Goal: Transaction & Acquisition: Purchase product/service

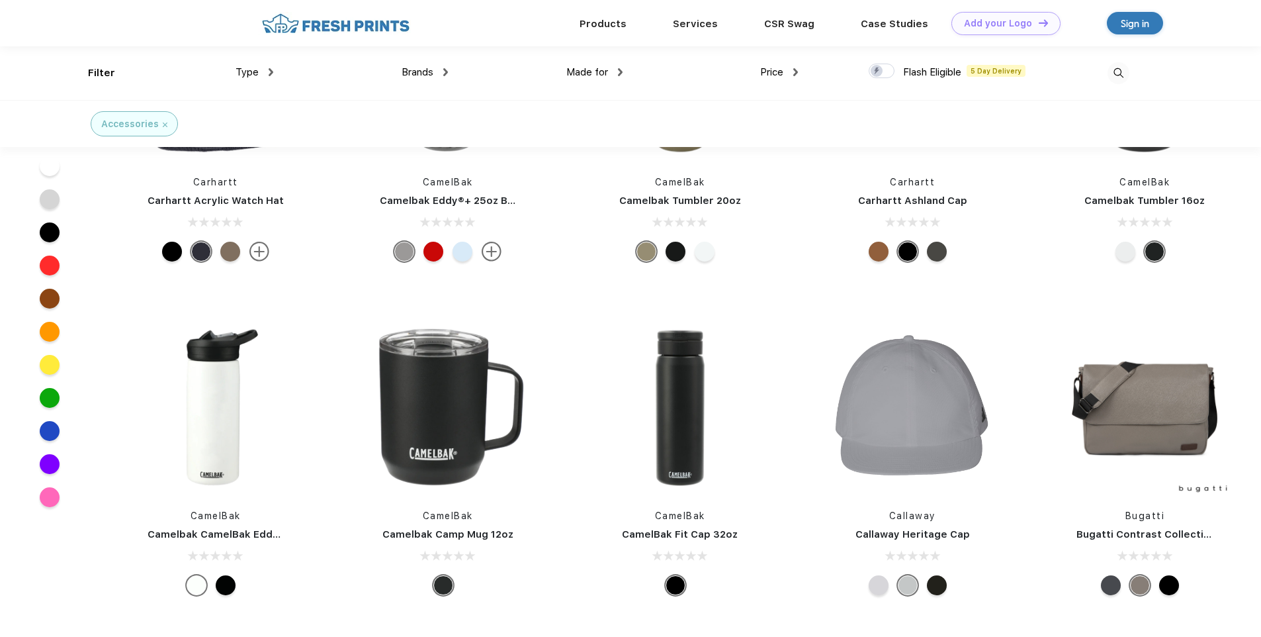
scroll to position [29113, 0]
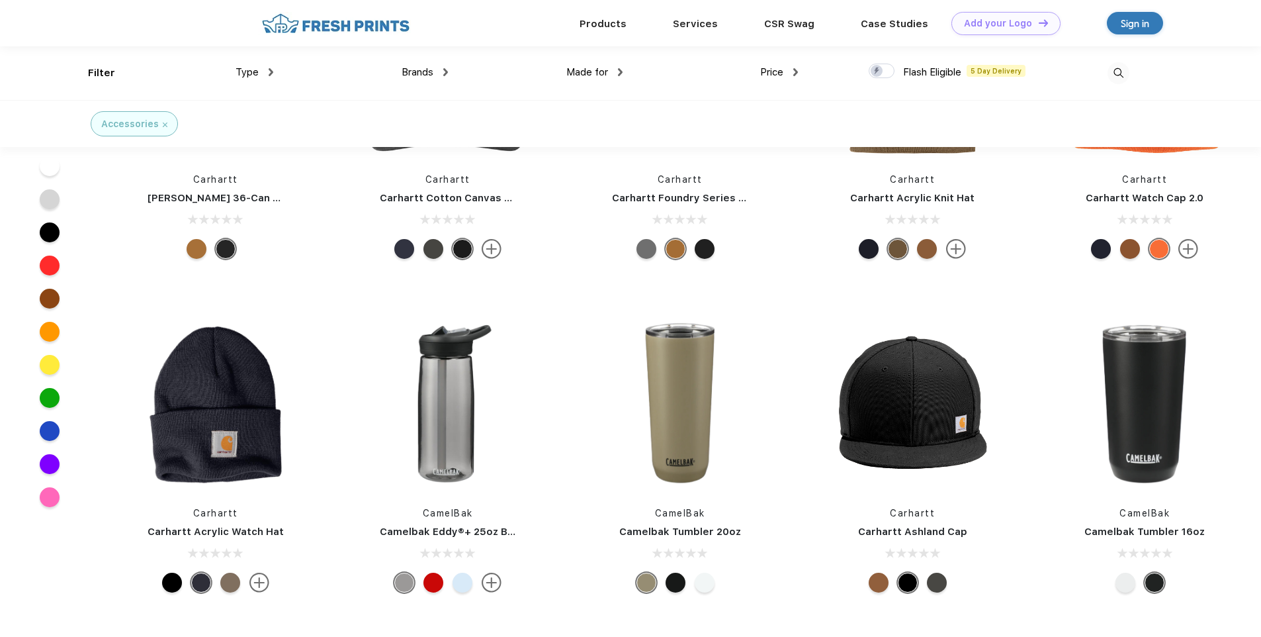
click at [273, 75] on img at bounding box center [271, 72] width 5 height 8
click at [273, 75] on div "Type" at bounding box center [255, 72] width 38 height 15
click at [620, 75] on img at bounding box center [620, 72] width 5 height 8
click at [620, 75] on div "Made for" at bounding box center [594, 72] width 56 height 15
click at [101, 75] on div "Type Accessories Shirts Sweaters Bottoms Hats Tanks Jackets Jerseys Polos" at bounding box center [185, 73] width 175 height 54
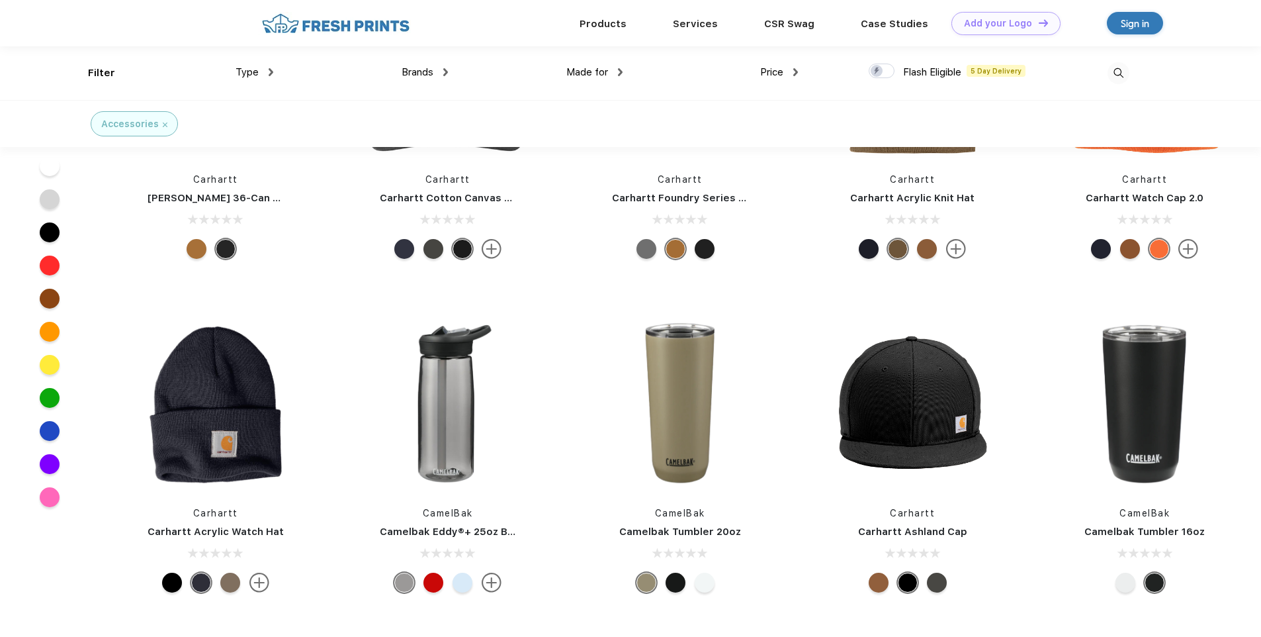
click at [273, 71] on div "Brands Most Popular Brands Moleskine Hydroflask Marine Layer S'well [PERSON_NAM…" at bounding box center [360, 73] width 175 height 54
click at [270, 73] on img at bounding box center [271, 72] width 5 height 8
click at [270, 73] on img at bounding box center [271, 71] width 8 height 5
click at [270, 73] on img at bounding box center [271, 72] width 5 height 8
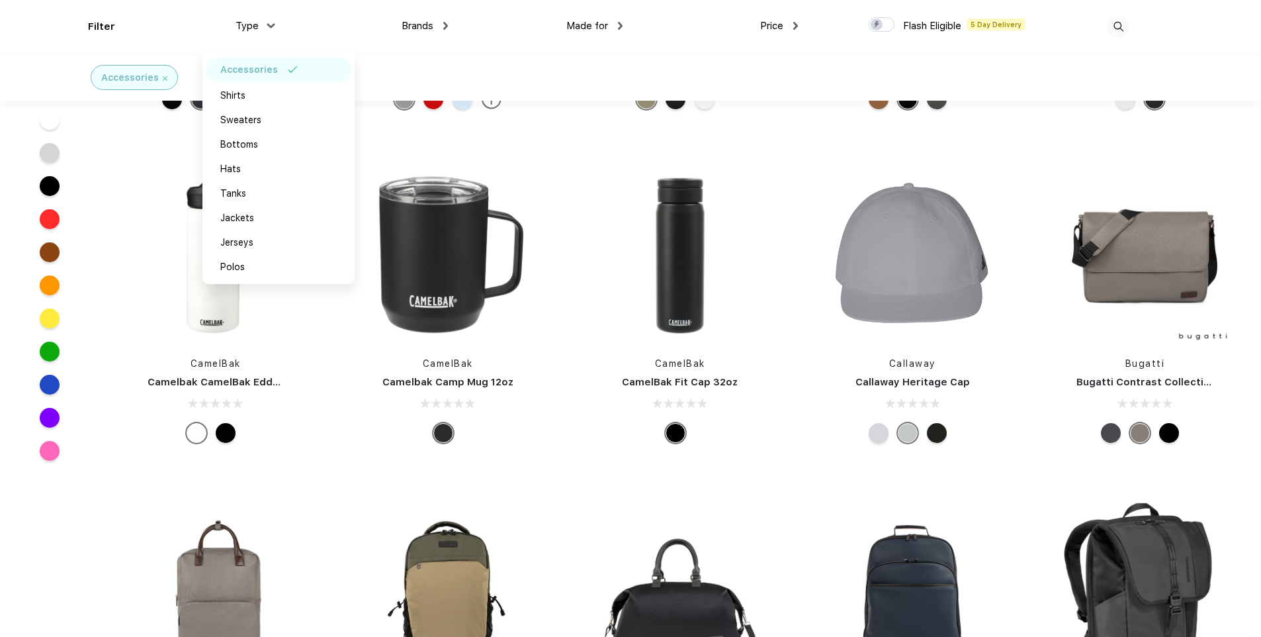
scroll to position [29973, 0]
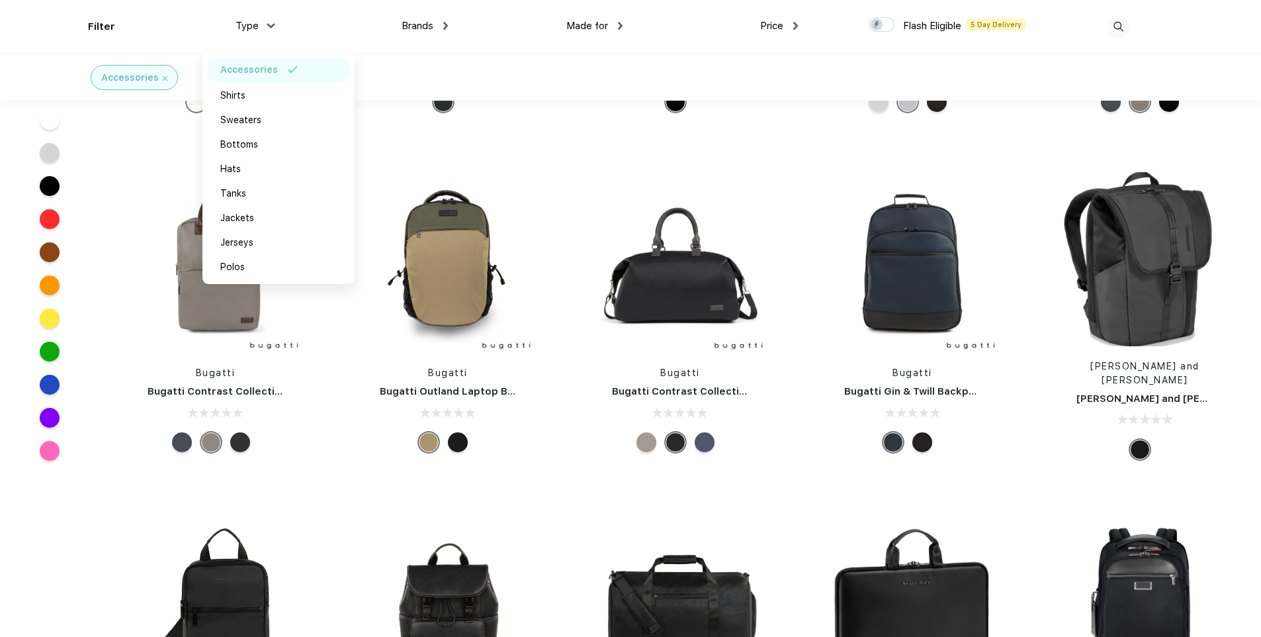
click at [564, 322] on div "Bugatti Bugatti Contrast Collection Duffel Bag" at bounding box center [680, 317] width 232 height 294
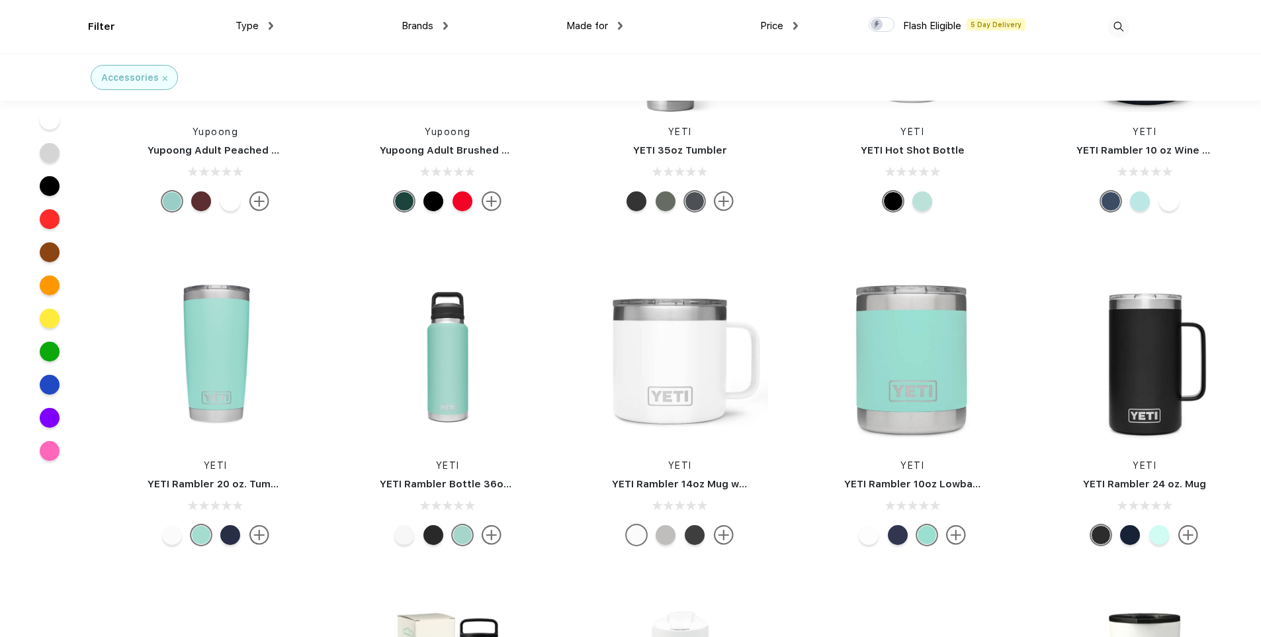
scroll to position [8504, 0]
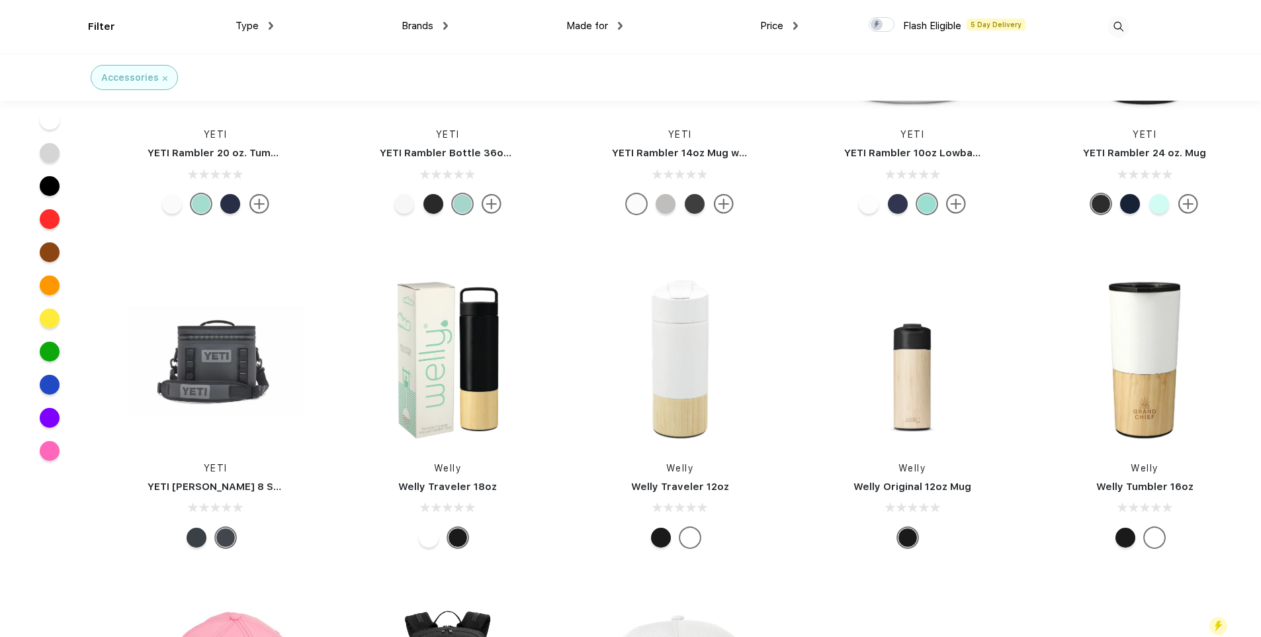
click at [796, 31] on div "Price" at bounding box center [779, 26] width 38 height 15
click at [761, 122] on div "$$$" at bounding box center [753, 119] width 16 height 14
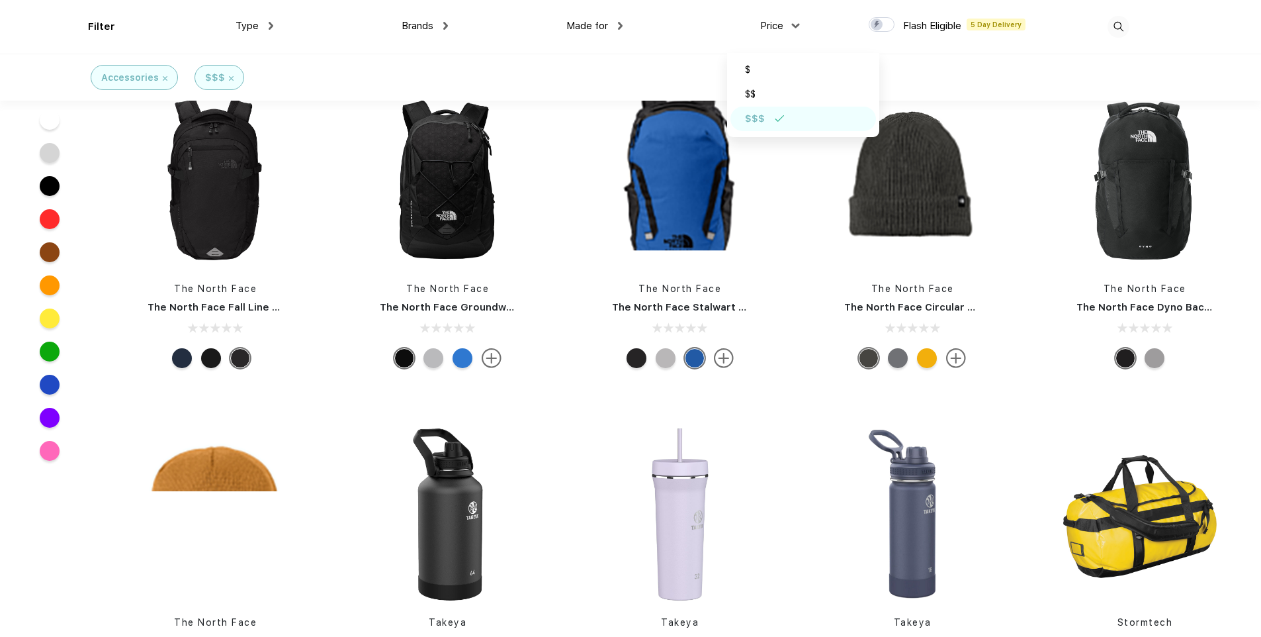
scroll to position [10969, 0]
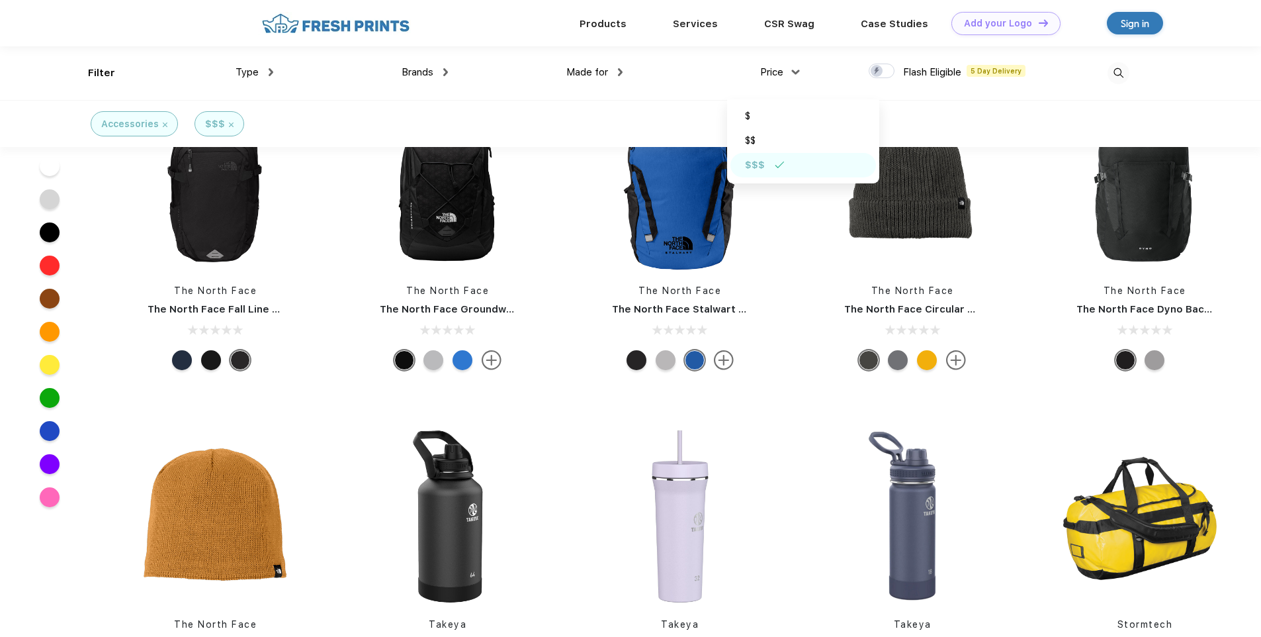
drag, startPoint x: 1259, startPoint y: 481, endPoint x: 1263, endPoint y: 566, distance: 85.5
drag, startPoint x: 1263, startPoint y: 566, endPoint x: 1236, endPoint y: 398, distance: 170.4
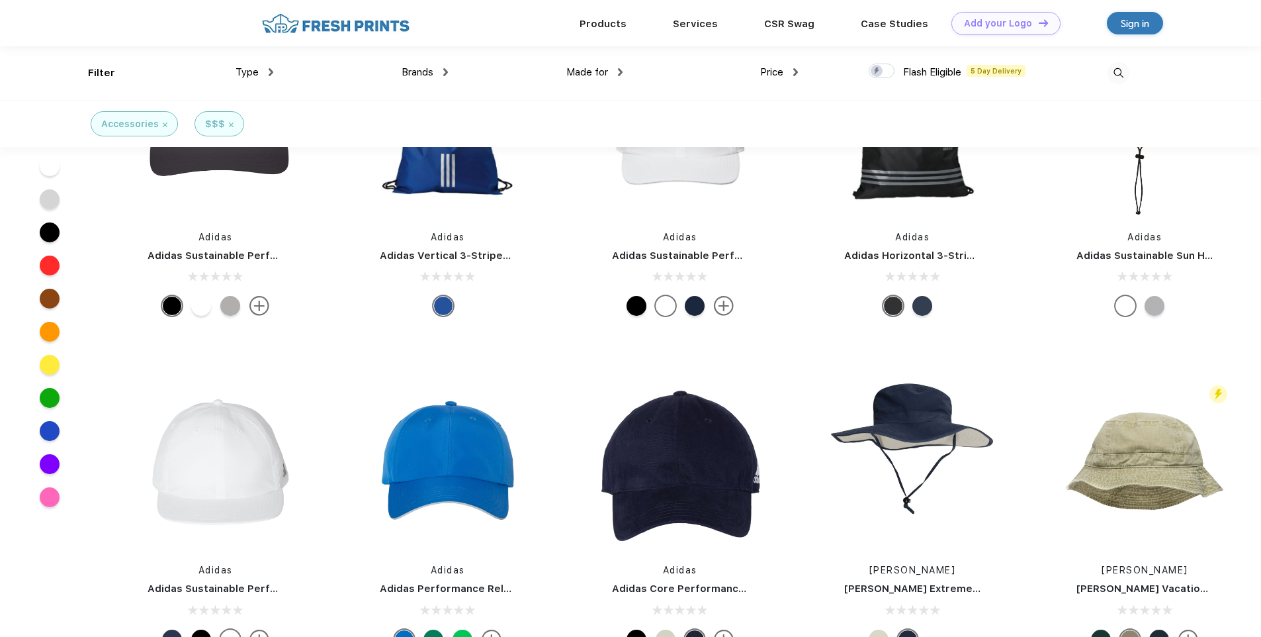
scroll to position [32820, 0]
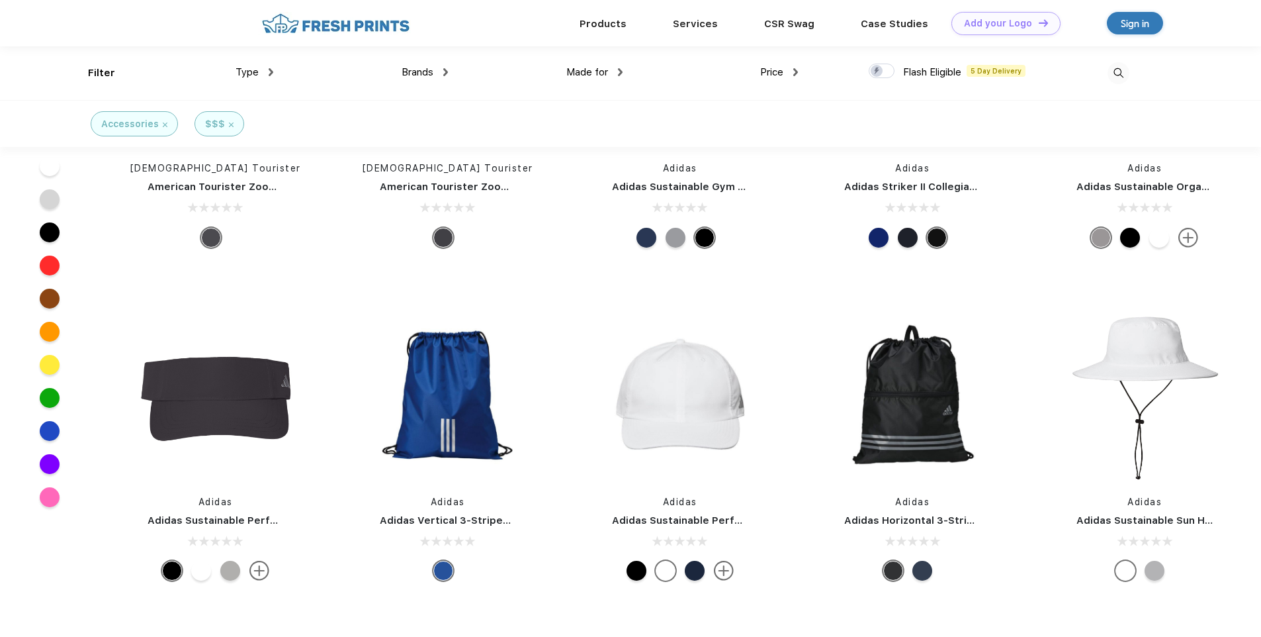
click at [621, 75] on img at bounding box center [620, 72] width 5 height 8
click at [621, 75] on div "Made for" at bounding box center [594, 72] width 56 height 15
click at [440, 69] on div "Brands" at bounding box center [425, 72] width 46 height 15
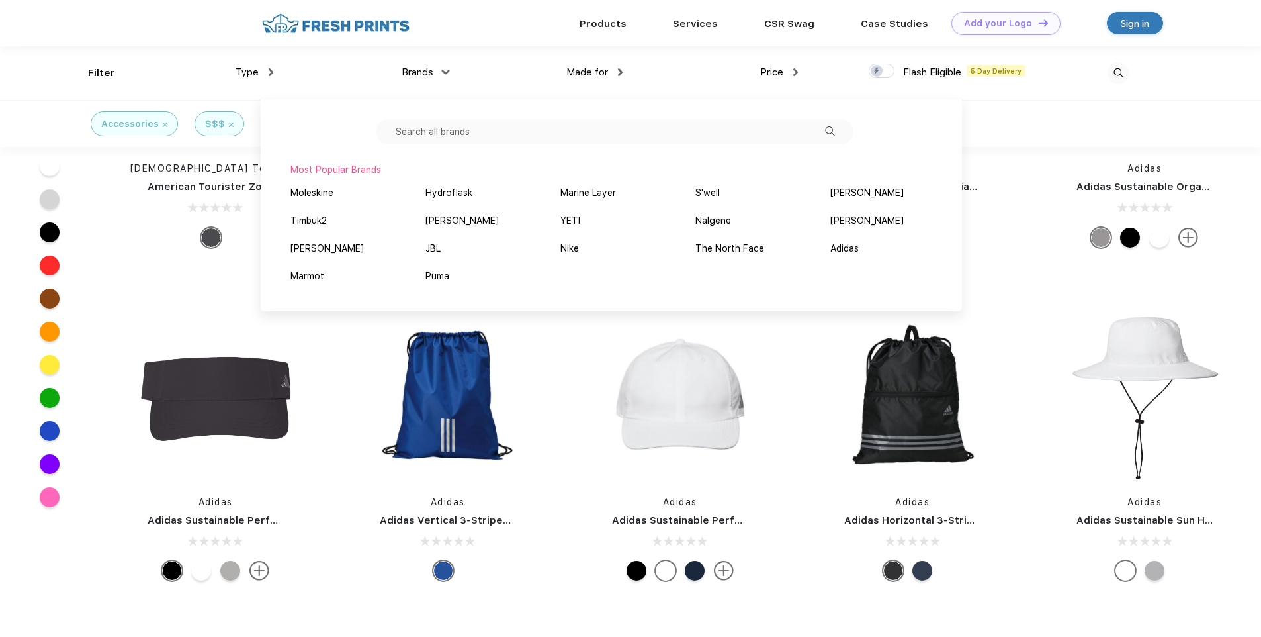
click at [440, 69] on div "Brands" at bounding box center [425, 72] width 46 height 15
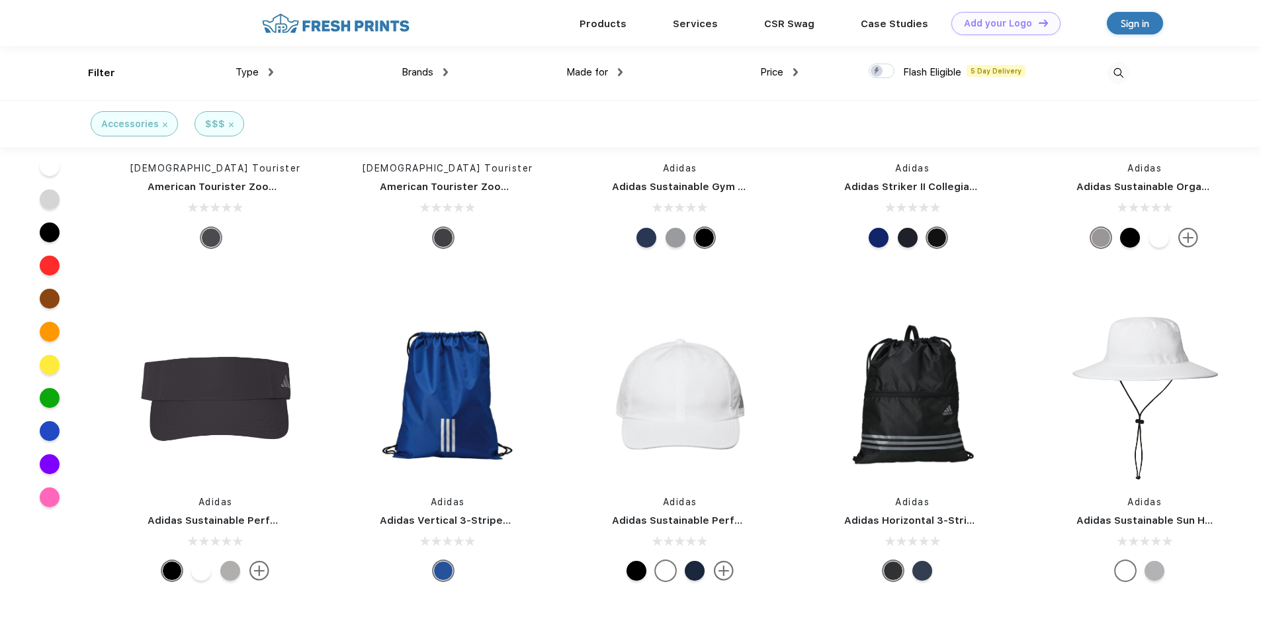
click at [265, 77] on div "Type" at bounding box center [255, 72] width 38 height 15
click at [385, 95] on div "Brands Most Popular Brands Moleskine Hydroflask Marine Layer S'well [PERSON_NAM…" at bounding box center [360, 73] width 175 height 54
click at [232, 126] on div "$$$" at bounding box center [220, 123] width 50 height 25
click at [229, 126] on img at bounding box center [231, 124] width 5 height 5
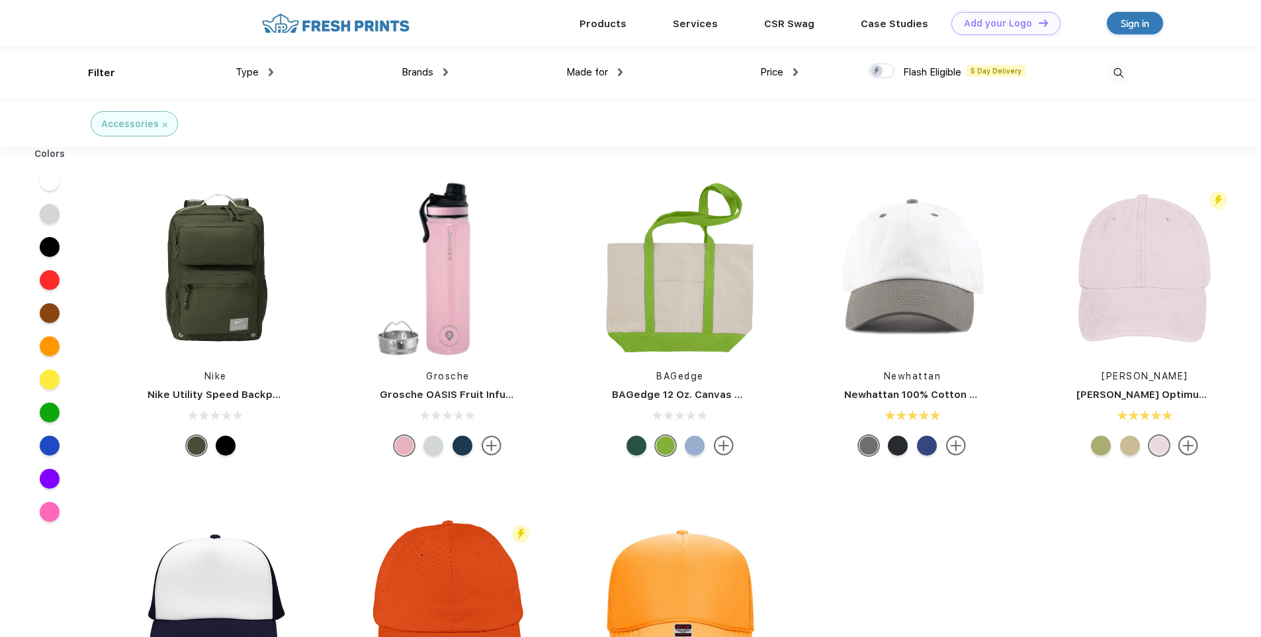
click at [158, 124] on div "Accessories" at bounding box center [134, 124] width 66 height 14
click at [164, 126] on img at bounding box center [165, 124] width 5 height 5
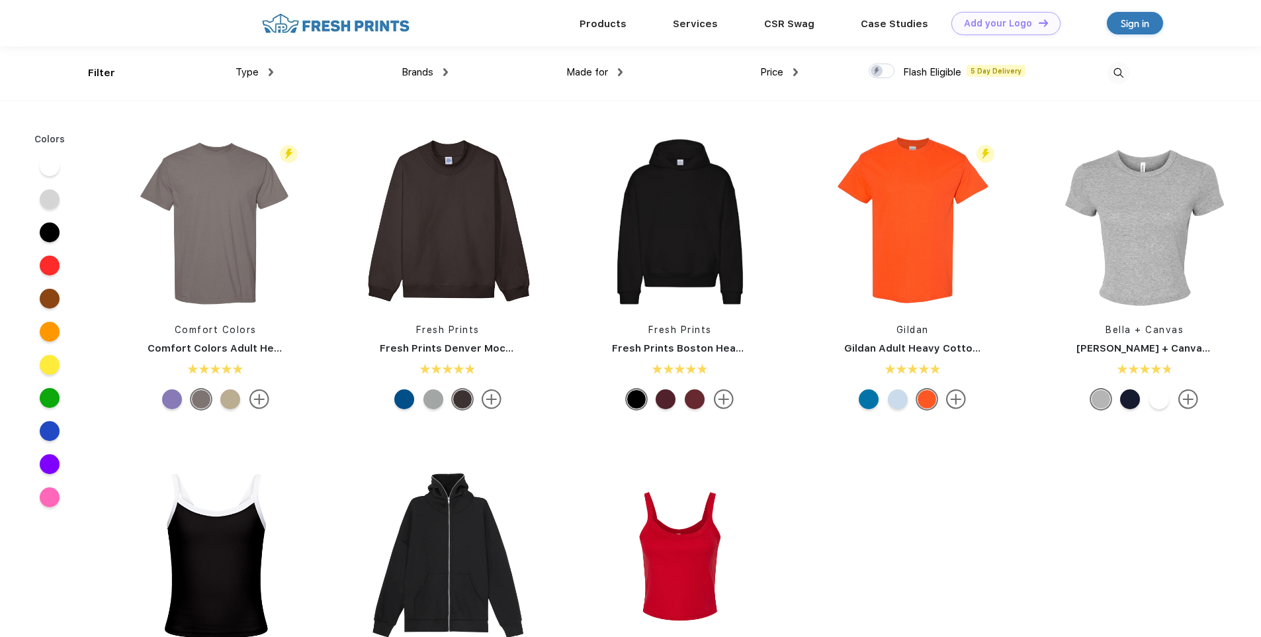
click at [269, 74] on img at bounding box center [271, 72] width 5 height 8
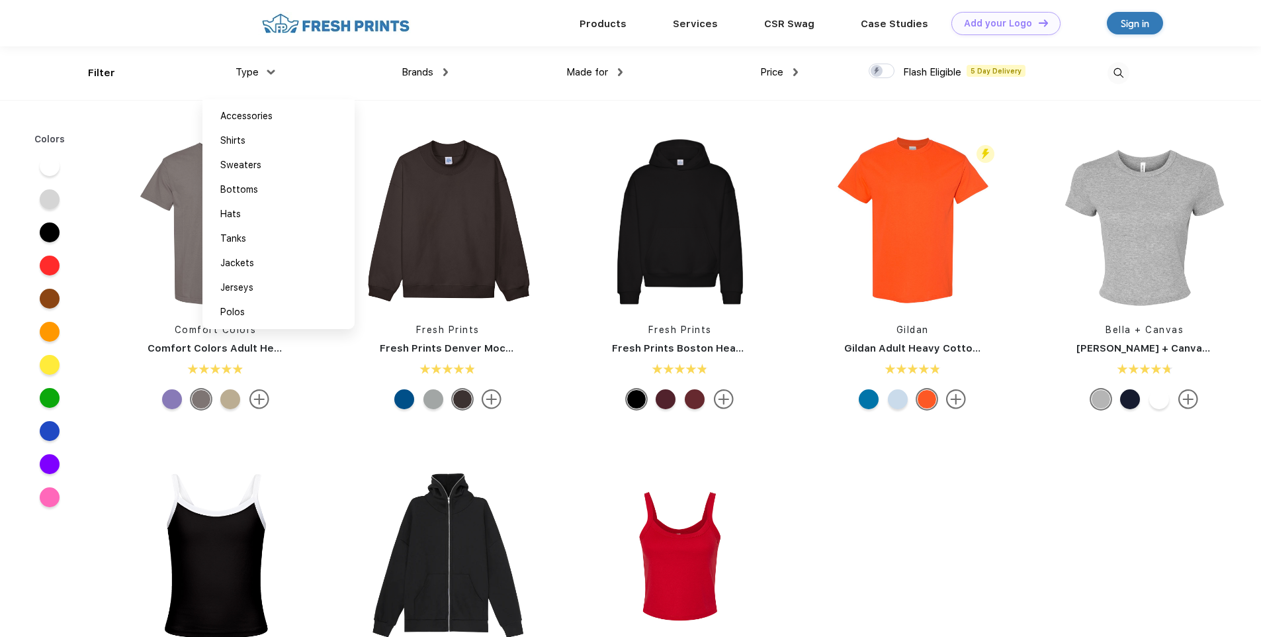
click at [269, 74] on img at bounding box center [271, 71] width 8 height 5
